Goal: Check status: Check status

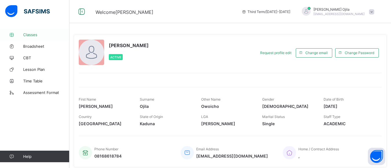
click at [32, 37] on link "Classes" at bounding box center [35, 35] width 70 height 12
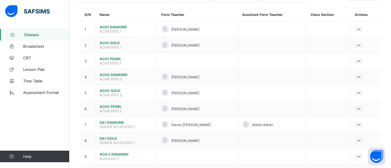
scroll to position [58, 0]
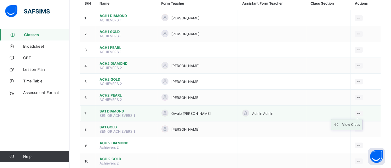
click at [355, 124] on div "View Class" at bounding box center [352, 125] width 18 height 6
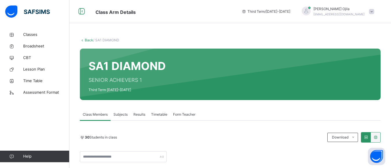
click at [138, 115] on span "Results" at bounding box center [140, 114] width 12 height 5
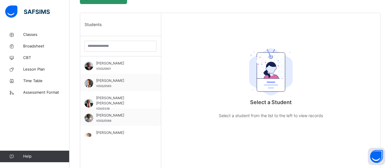
scroll to position [151, 0]
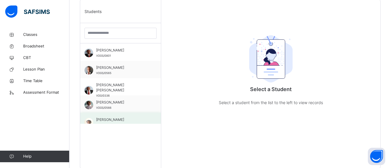
click at [139, 117] on div "[PERSON_NAME]/24/058" at bounding box center [120, 121] width 81 height 17
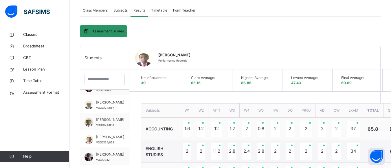
scroll to position [139, 0]
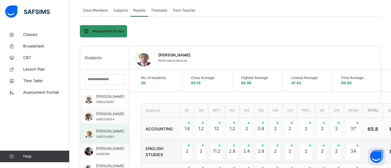
click at [112, 134] on span "[PERSON_NAME]" at bounding box center [110, 131] width 28 height 5
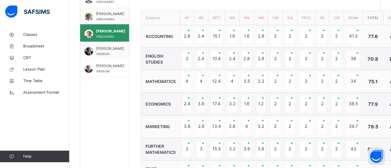
scroll to position [151, 0]
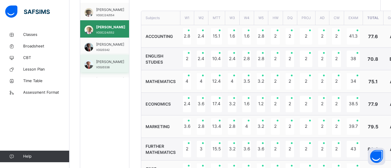
click at [116, 65] on span "[PERSON_NAME]" at bounding box center [110, 61] width 28 height 5
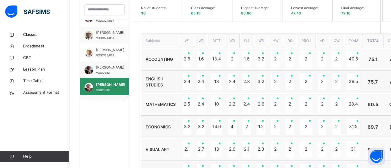
scroll to position [174, 0]
